Goal: Information Seeking & Learning: Compare options

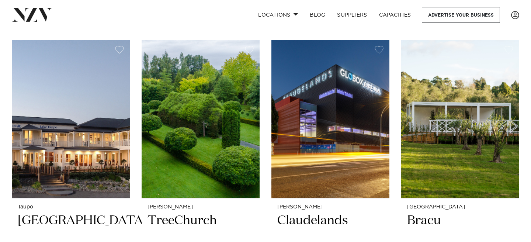
scroll to position [303, 0]
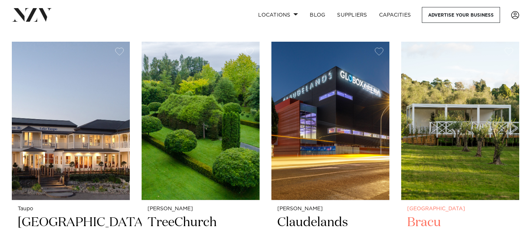
click at [456, 109] on img at bounding box center [461, 121] width 118 height 158
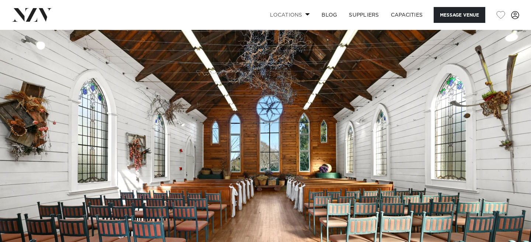
click at [295, 17] on link "Locations" at bounding box center [290, 15] width 52 height 16
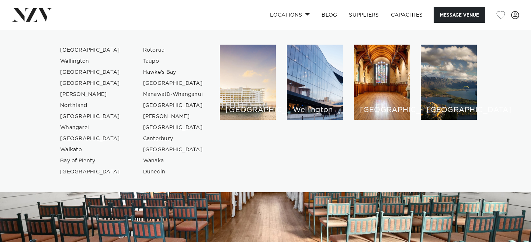
click at [279, 210] on img at bounding box center [265, 154] width 531 height 249
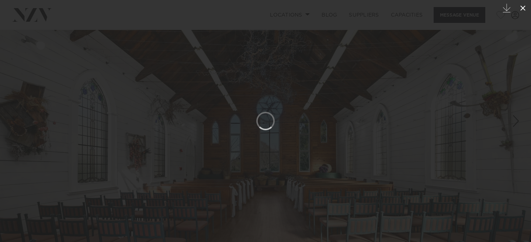
click at [523, 6] on icon at bounding box center [523, 8] width 9 height 9
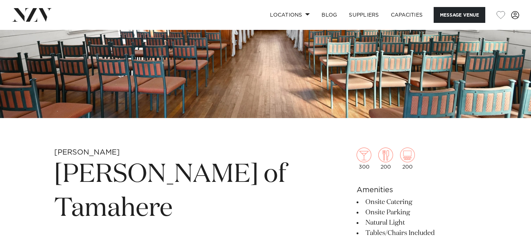
scroll to position [238, 0]
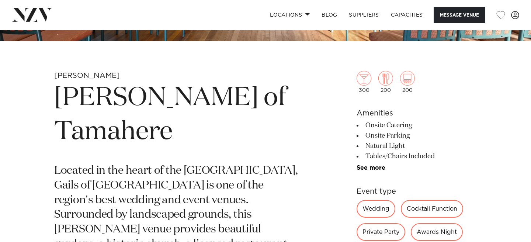
click at [376, 165] on li "See more" at bounding box center [417, 168] width 120 height 7
click at [376, 171] on link "See more" at bounding box center [386, 168] width 58 height 6
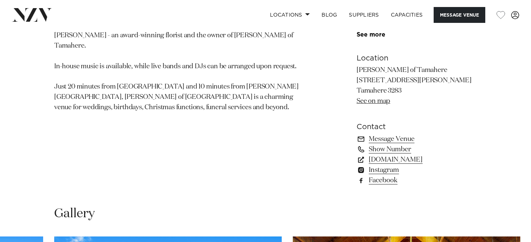
scroll to position [592, 0]
click at [384, 159] on link "www.gailstamahere.co.nz" at bounding box center [417, 159] width 120 height 10
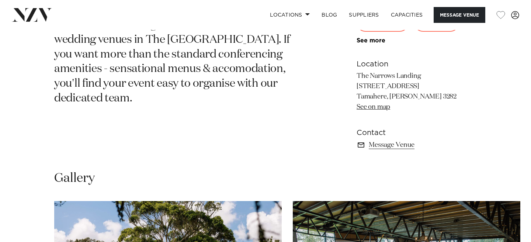
scroll to position [360, 0]
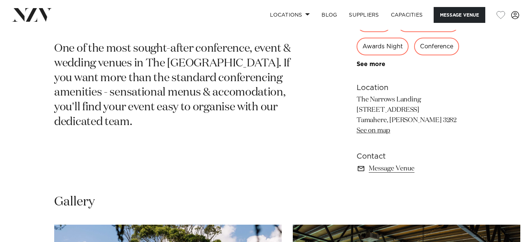
click at [379, 130] on link "See on map" at bounding box center [374, 130] width 34 height 7
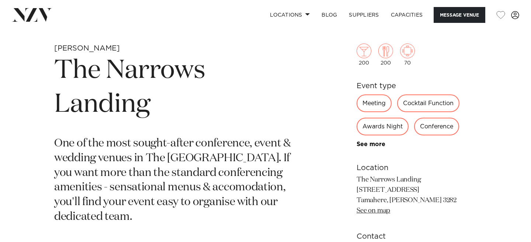
scroll to position [0, 0]
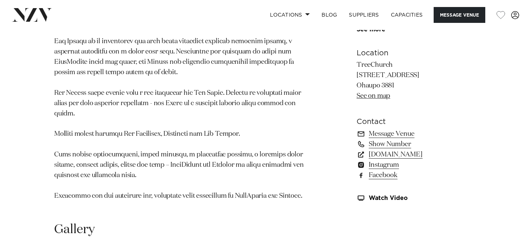
scroll to position [526, 0]
click at [386, 159] on link "[DOMAIN_NAME]" at bounding box center [417, 154] width 120 height 10
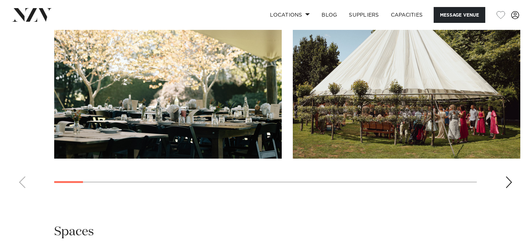
scroll to position [787, 0]
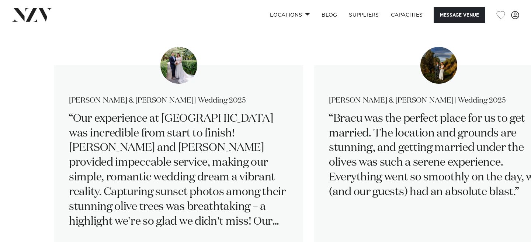
scroll to position [1310, 0]
